Goal: Navigation & Orientation: Find specific page/section

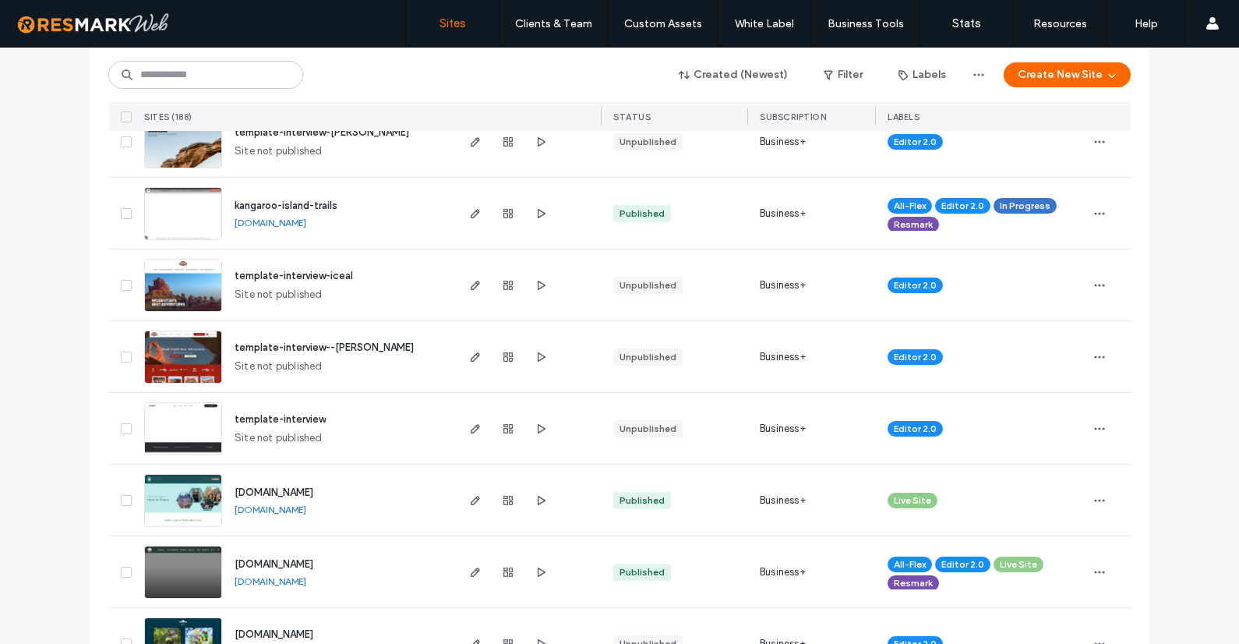
scroll to position [1210, 0]
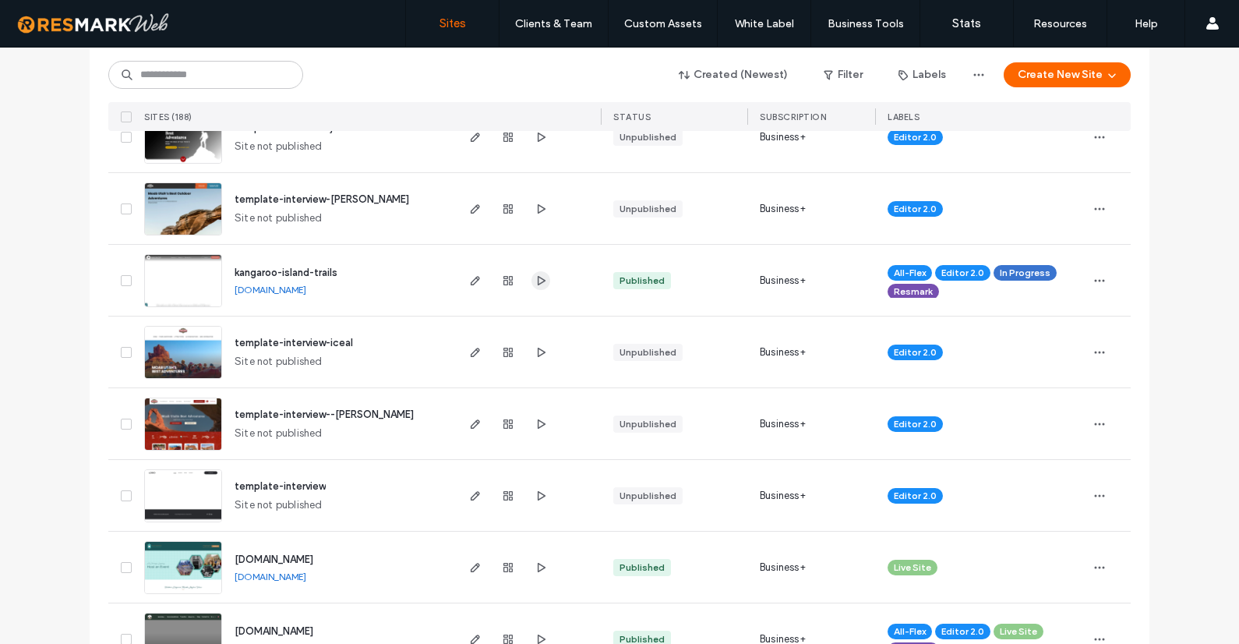
click at [538, 275] on icon "button" at bounding box center [541, 280] width 12 height 12
click at [203, 67] on input at bounding box center [205, 75] width 195 height 28
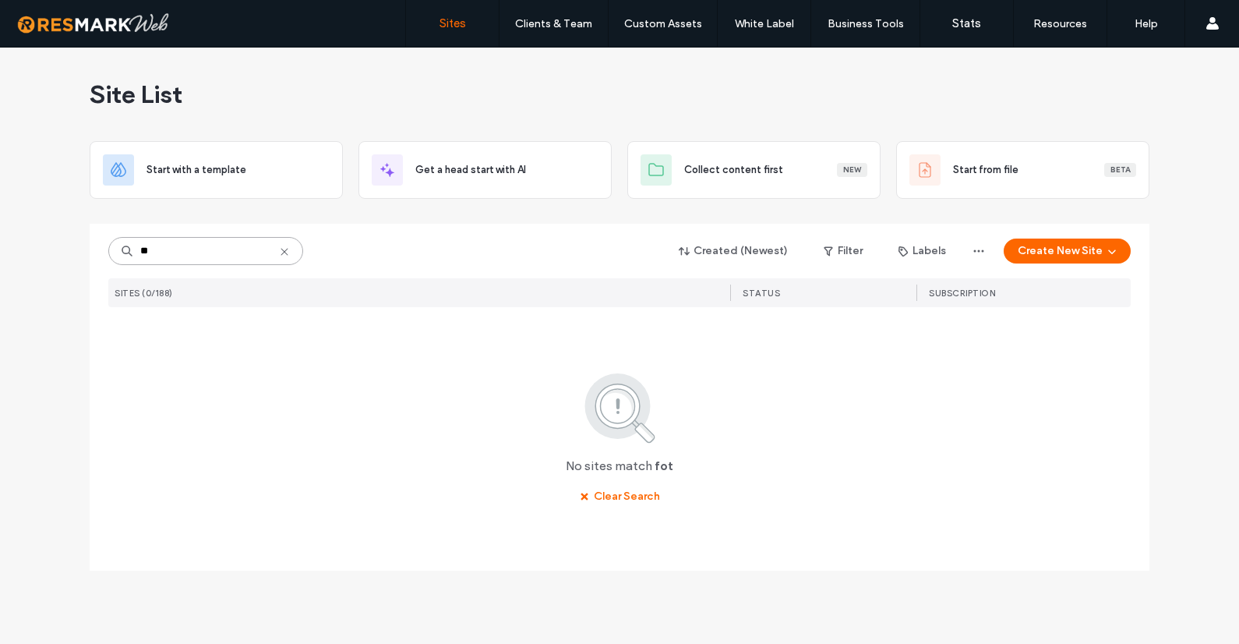
scroll to position [0, 0]
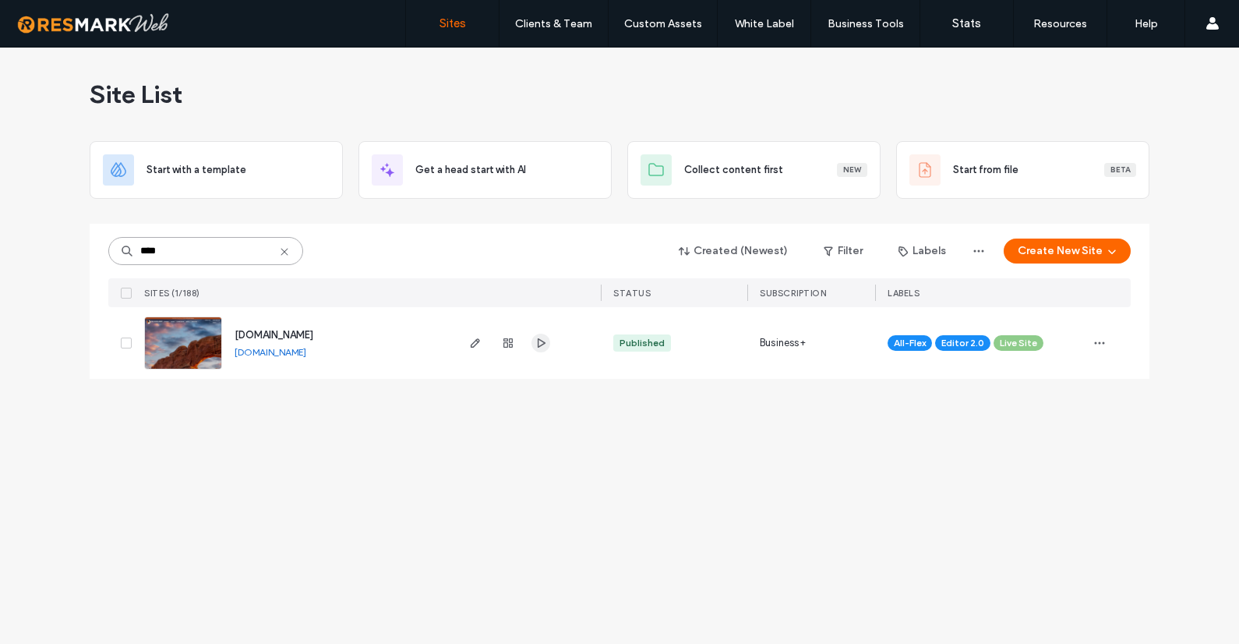
type input "****"
click at [541, 347] on icon "button" at bounding box center [541, 343] width 12 height 12
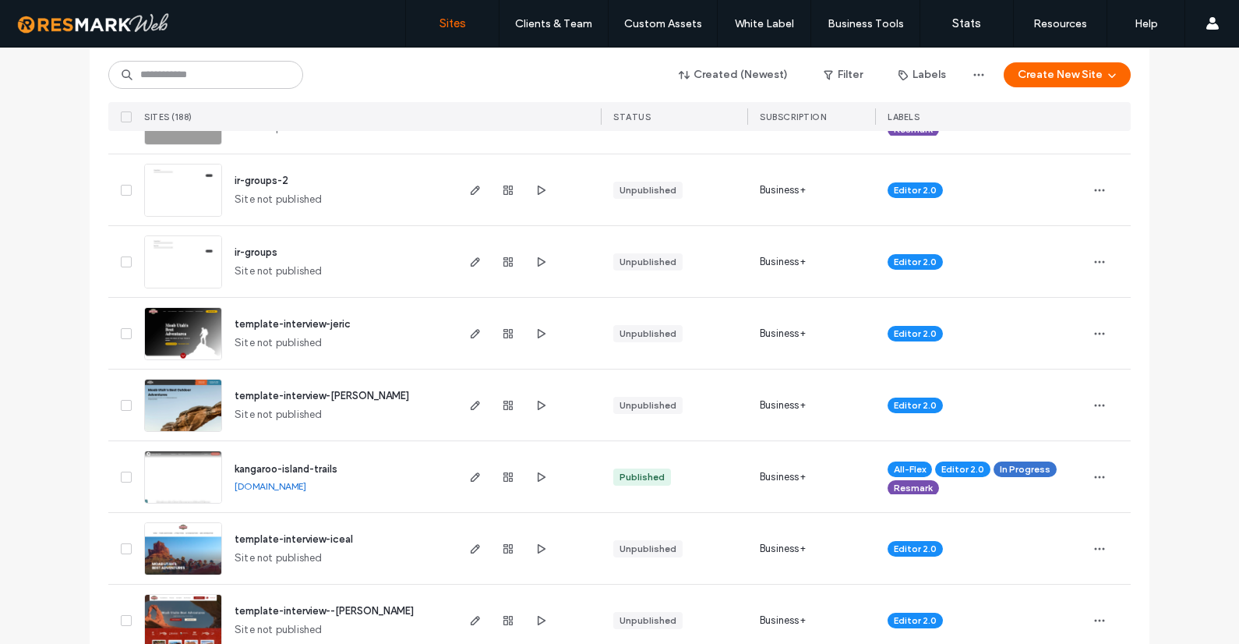
scroll to position [1016, 0]
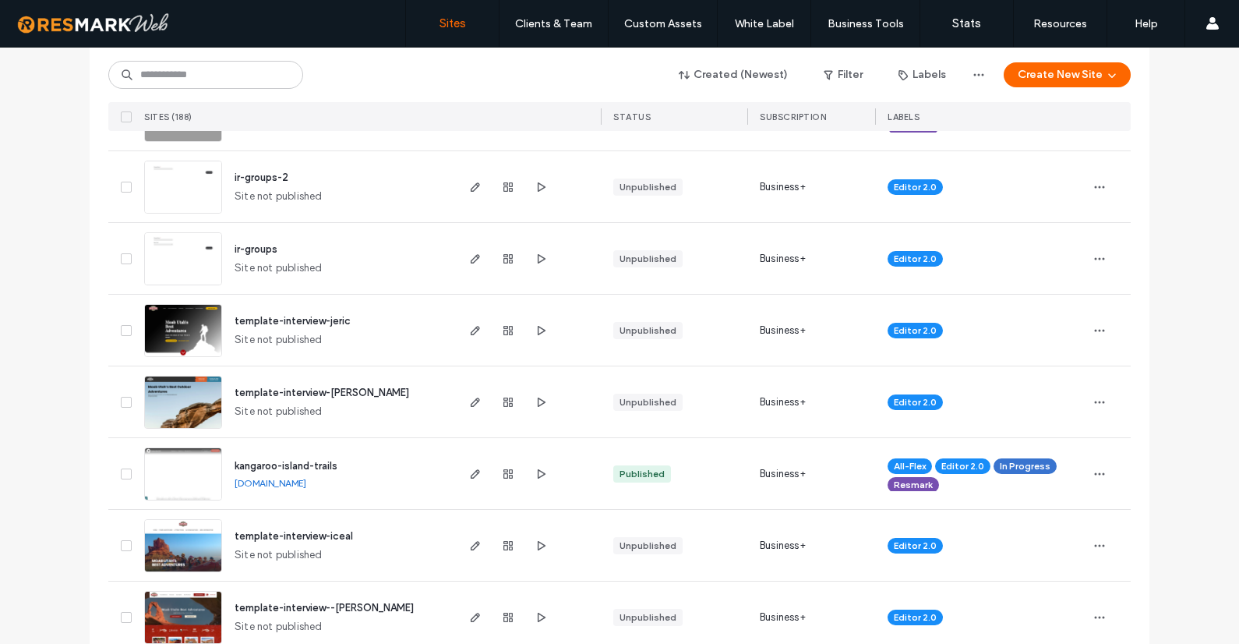
click at [289, 466] on span "kangaroo-island-trails" at bounding box center [286, 466] width 103 height 12
